Goal: Task Accomplishment & Management: Use online tool/utility

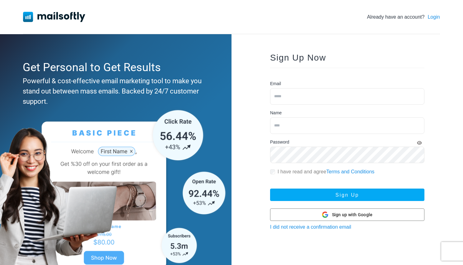
type input "**********"
click at [434, 14] on link "Login" at bounding box center [433, 16] width 12 height 7
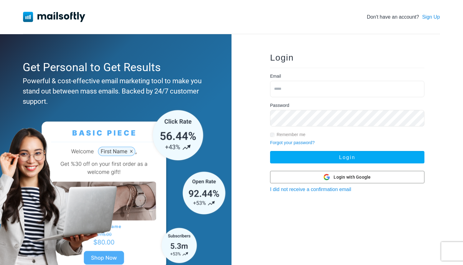
type input "**********"
click at [343, 164] on div "**********" at bounding box center [347, 154] width 174 height 221
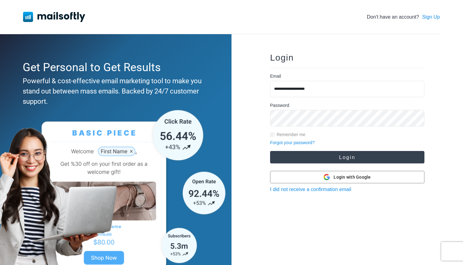
click at [346, 160] on button "Login" at bounding box center [347, 157] width 154 height 12
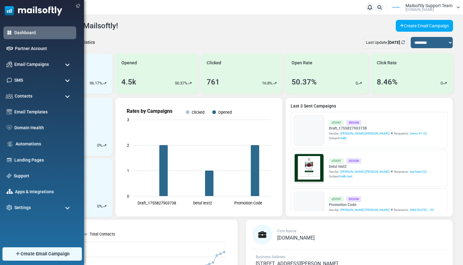
click at [29, 252] on span "Create Email Campaign" at bounding box center [45, 254] width 49 height 7
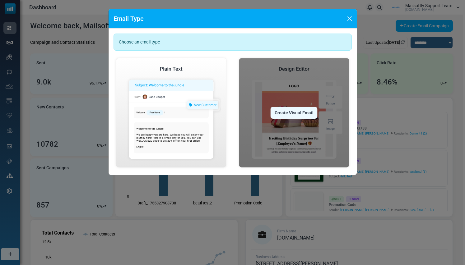
click at [296, 110] on div "Create Visual Email" at bounding box center [294, 113] width 47 height 12
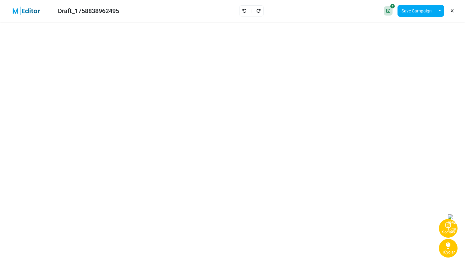
click at [447, 233] on div "Socials" at bounding box center [448, 232] width 13 height 6
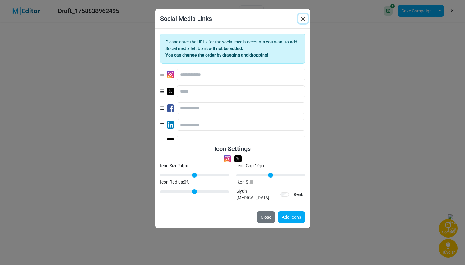
click at [302, 17] on button "button" at bounding box center [302, 18] width 9 height 9
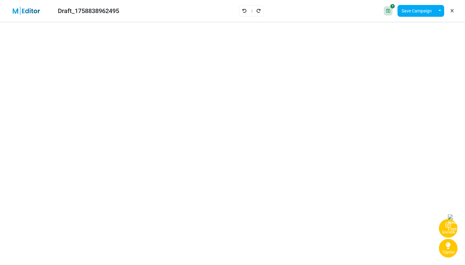
click at [453, 11] on icon at bounding box center [452, 11] width 3 height 0
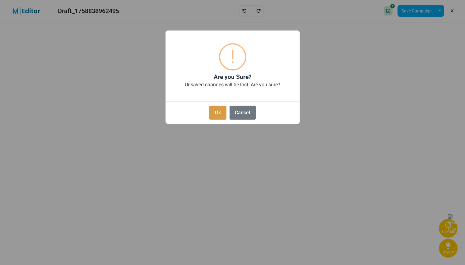
click at [218, 117] on button "Ok" at bounding box center [217, 113] width 17 height 14
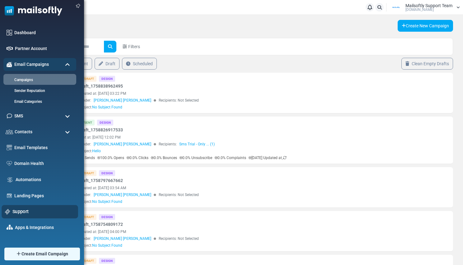
click at [19, 209] on link "Support" at bounding box center [43, 211] width 62 height 7
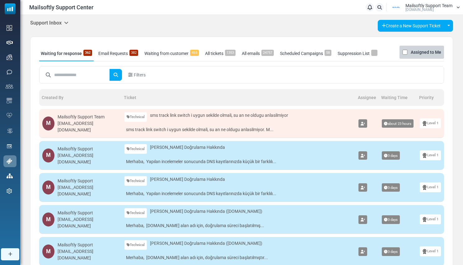
click at [66, 23] on icon at bounding box center [66, 22] width 4 height 5
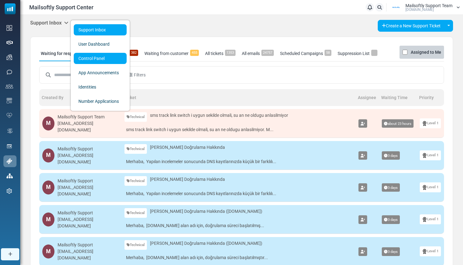
click at [88, 60] on link "Control Panel" at bounding box center [100, 58] width 53 height 11
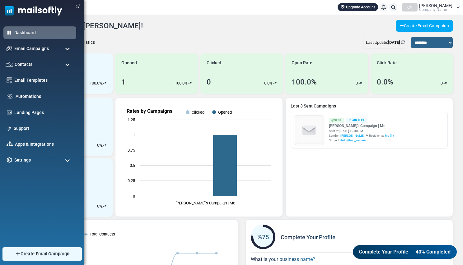
click at [35, 258] on link "Create Email Campaign" at bounding box center [41, 254] width 79 height 13
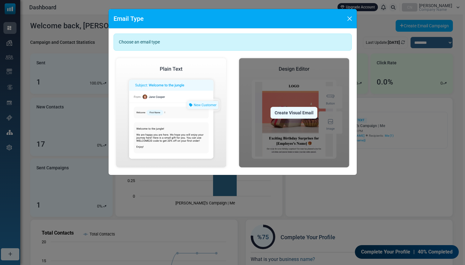
click at [285, 110] on div "Create Visual Email" at bounding box center [294, 113] width 47 height 12
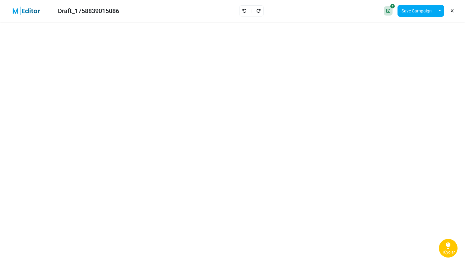
click at [454, 252] on span "Tüyolar" at bounding box center [448, 252] width 13 height 5
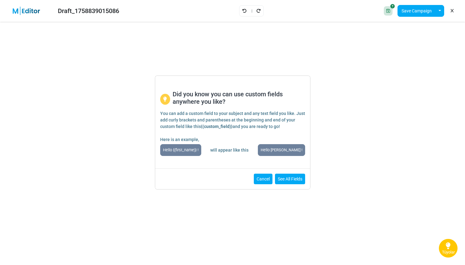
click at [266, 182] on button "Cancel" at bounding box center [263, 179] width 19 height 11
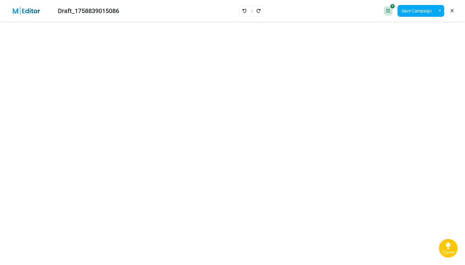
click at [443, 254] on span "Tüyolar" at bounding box center [448, 252] width 13 height 5
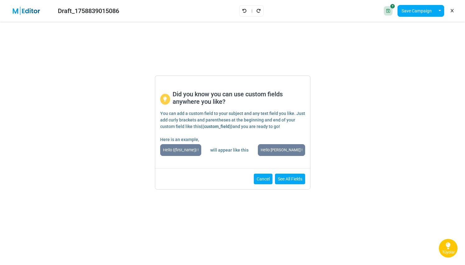
click at [262, 180] on button "Cancel" at bounding box center [263, 179] width 19 height 11
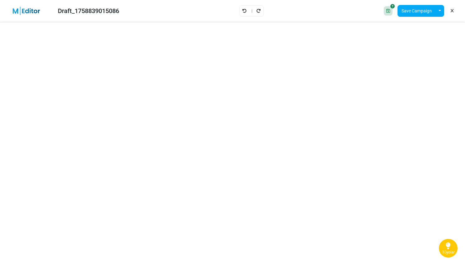
click at [451, 11] on icon at bounding box center [452, 11] width 3 height 0
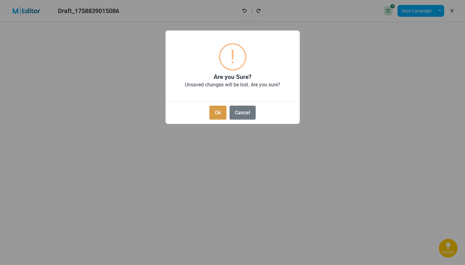
click at [219, 114] on button "Ok" at bounding box center [217, 113] width 17 height 14
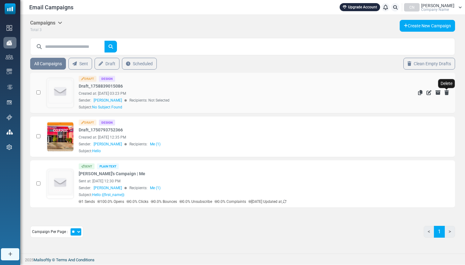
click at [446, 93] on icon "Delete" at bounding box center [446, 92] width 4 height 5
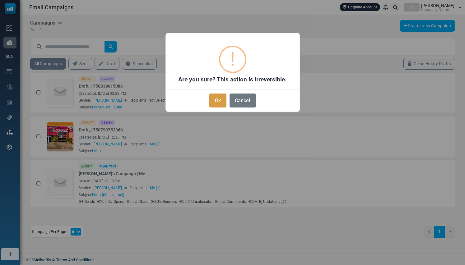
click at [214, 104] on button "Ok" at bounding box center [217, 101] width 17 height 14
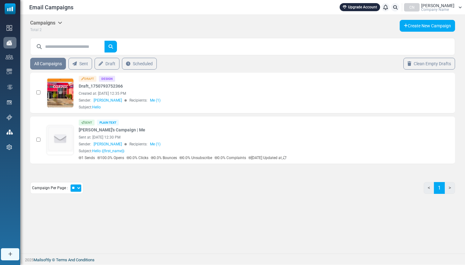
click at [419, 7] on div "CN" at bounding box center [412, 7] width 16 height 8
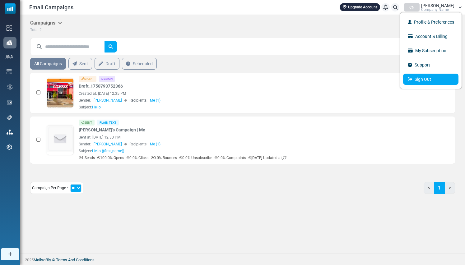
click at [418, 78] on link "Sign Out" at bounding box center [430, 79] width 55 height 11
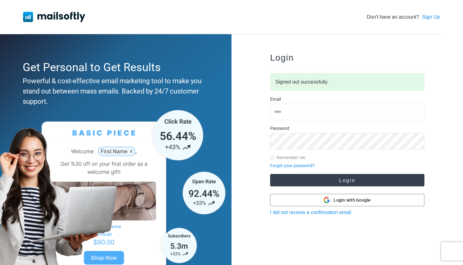
type input "**********"
click at [321, 180] on button "Login" at bounding box center [347, 180] width 154 height 12
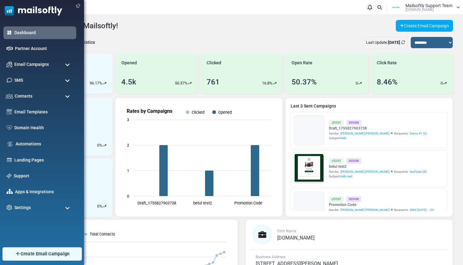
click at [18, 255] on img at bounding box center [18, 254] width 6 height 6
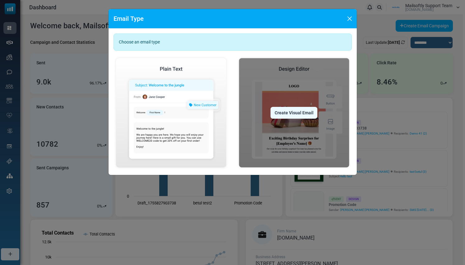
click at [280, 111] on div "Create Visual Email" at bounding box center [294, 113] width 47 height 12
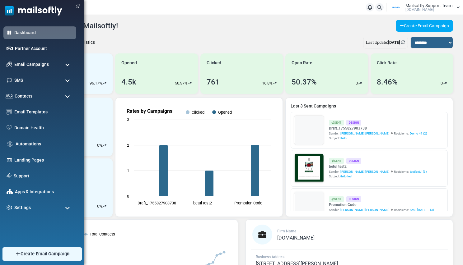
click at [17, 255] on img at bounding box center [18, 254] width 6 height 6
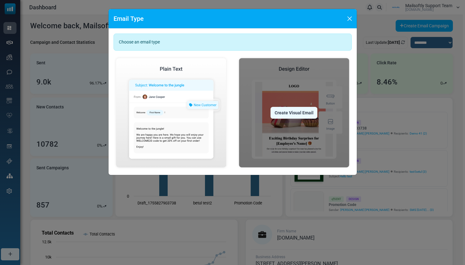
click at [289, 112] on div "Create Visual Email" at bounding box center [294, 113] width 47 height 12
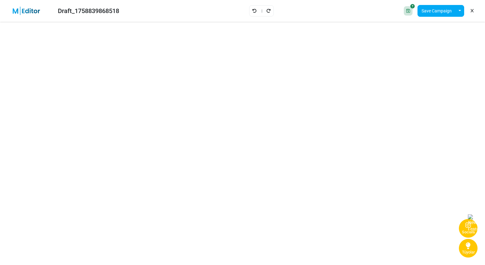
click at [465, 220] on img at bounding box center [472, 224] width 9 height 18
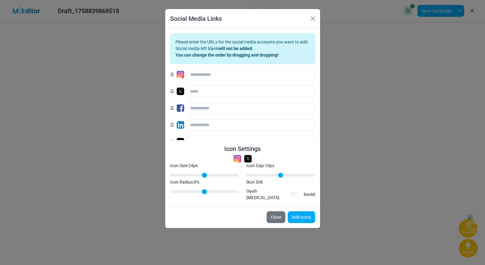
click at [180, 73] on img at bounding box center [180, 74] width 7 height 7
click at [204, 73] on input "text" at bounding box center [251, 75] width 128 height 12
type input "*****"
drag, startPoint x: 261, startPoint y: 176, endPoint x: 299, endPoint y: 176, distance: 38.2
click at [299, 176] on input "Icon Gap: 40 px" at bounding box center [280, 175] width 69 height 7
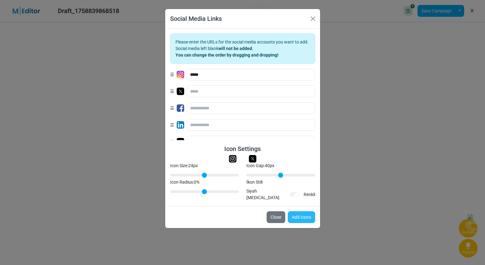
click at [294, 211] on button "Add Icons" at bounding box center [301, 217] width 27 height 12
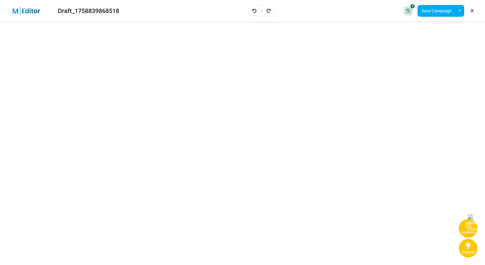
click at [465, 219] on img at bounding box center [472, 224] width 9 height 18
type input "**"
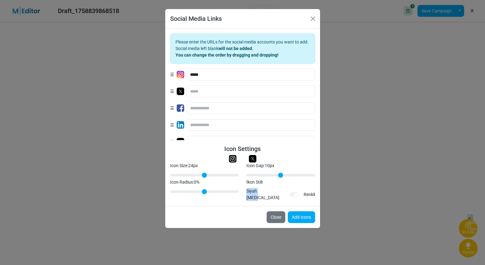
drag, startPoint x: 247, startPoint y: 192, endPoint x: 269, endPoint y: 192, distance: 22.7
click at [269, 192] on div "Siyah Beyaz Renkli" at bounding box center [280, 194] width 69 height 13
click at [308, 188] on div "İkon Stili Siyah Beyaz Renkli" at bounding box center [281, 190] width 76 height 22
click at [306, 187] on div "İkon Stili Siyah Beyaz Renkli" at bounding box center [281, 190] width 76 height 22
click at [312, 16] on button "button" at bounding box center [312, 18] width 9 height 9
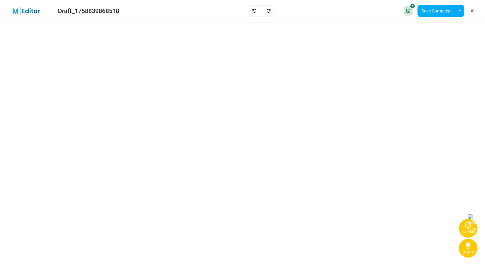
click at [465, 217] on img at bounding box center [472, 224] width 9 height 18
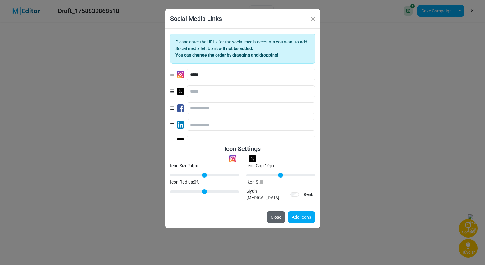
click at [271, 213] on button "Close" at bounding box center [275, 217] width 19 height 12
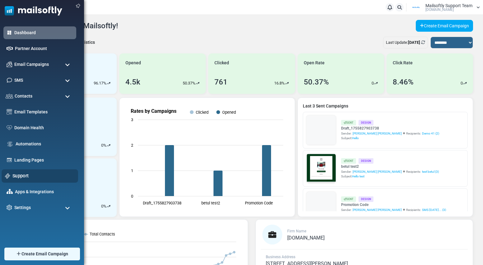
click at [25, 178] on link "Support" at bounding box center [43, 176] width 62 height 7
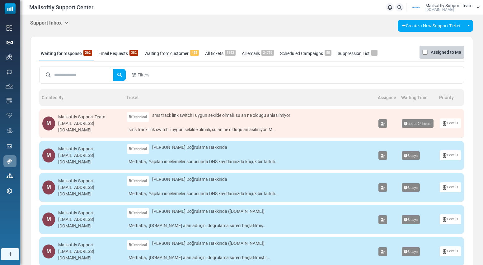
click at [67, 23] on icon at bounding box center [66, 22] width 4 height 5
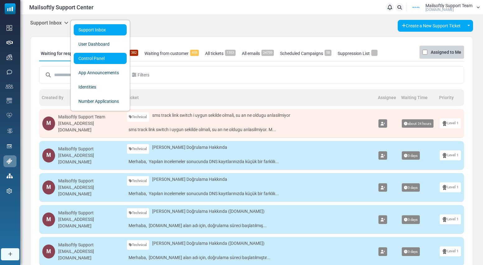
click at [89, 61] on link "Control Panel" at bounding box center [100, 58] width 53 height 11
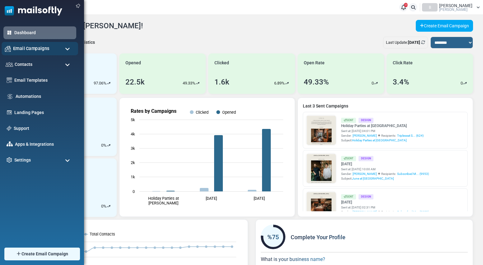
click at [23, 47] on span "Email Campaigns" at bounding box center [31, 48] width 36 height 7
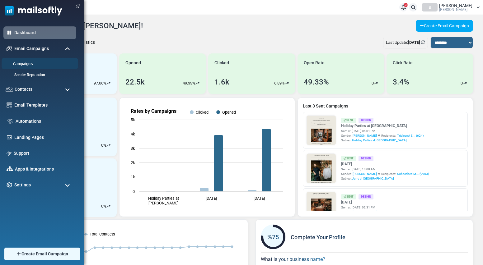
click at [26, 64] on link "Campaigns" at bounding box center [39, 64] width 75 height 6
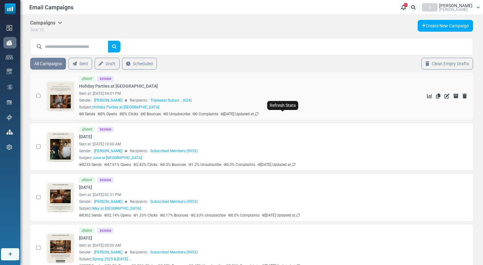
click at [258, 114] on icon at bounding box center [257, 114] width 4 height 4
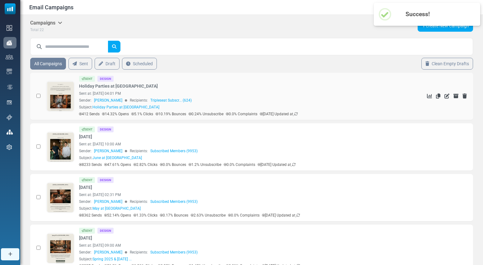
click at [298, 113] on icon at bounding box center [296, 114] width 4 height 4
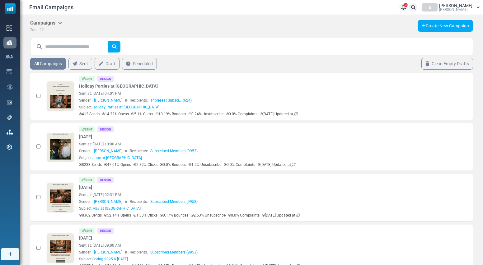
click at [461, 9] on span "Birdsong" at bounding box center [453, 10] width 28 height 4
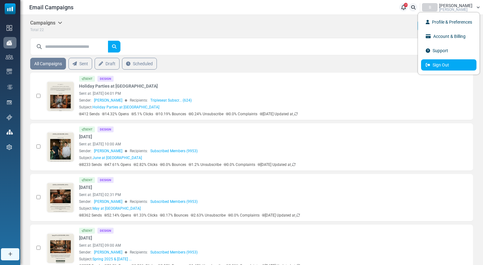
click at [437, 65] on link "Sign Out" at bounding box center [448, 64] width 55 height 11
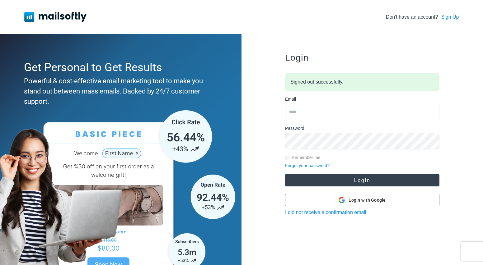
type input "**********"
click at [331, 181] on button "Login" at bounding box center [362, 180] width 154 height 12
